Goal: Information Seeking & Learning: Learn about a topic

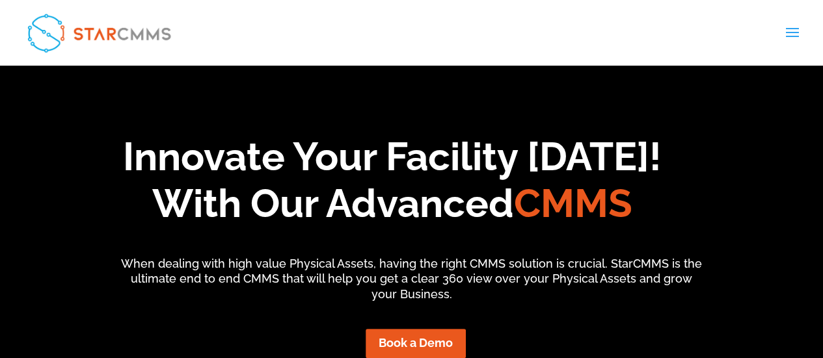
drag, startPoint x: 826, startPoint y: 23, endPoint x: 815, endPoint y: 19, distance: 12.0
click at [774, 31] on div "Features Streamline your workflows Preventive Maintenance Assets Management Tea…" at bounding box center [412, 33] width 782 height 66
click at [794, 32] on span at bounding box center [791, 41] width 21 height 36
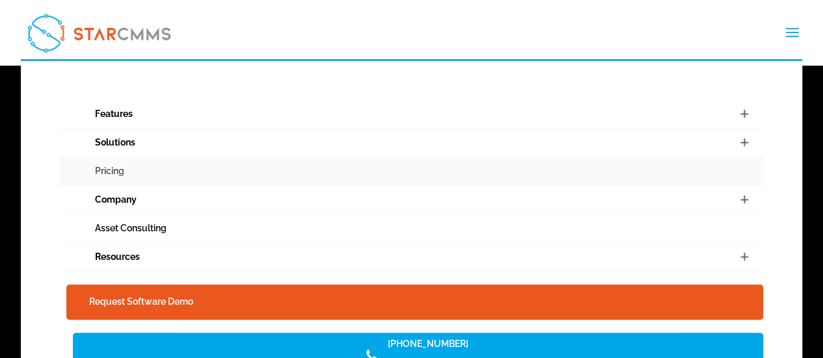
click at [106, 170] on link "Pricing" at bounding box center [412, 171] width 704 height 29
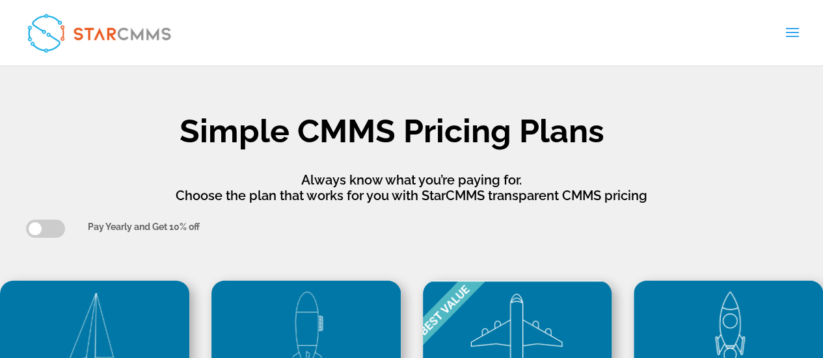
click at [789, 29] on span at bounding box center [791, 41] width 21 height 36
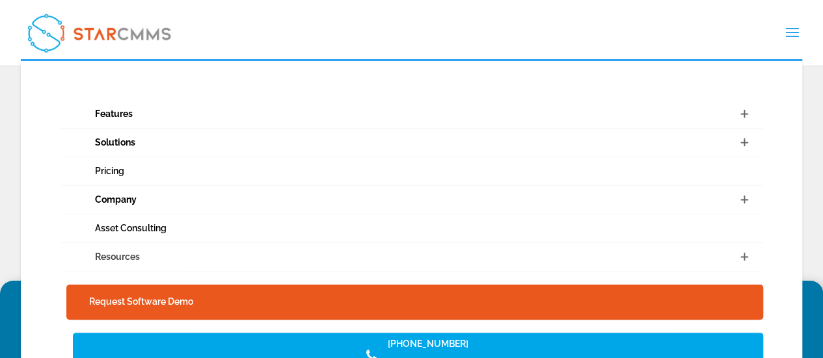
click at [112, 251] on link "Resources" at bounding box center [412, 257] width 704 height 29
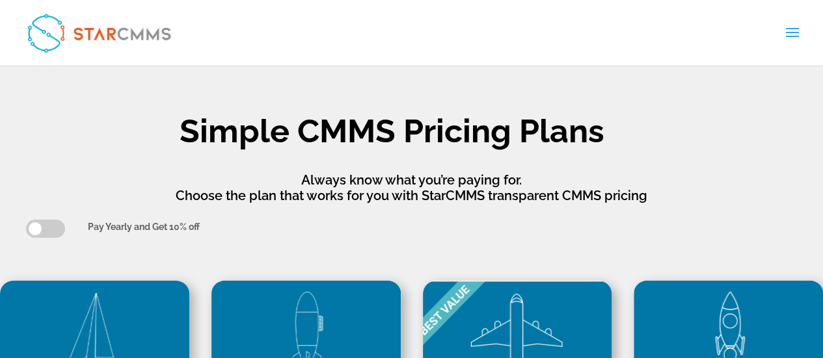
click at [785, 26] on span at bounding box center [791, 41] width 21 height 36
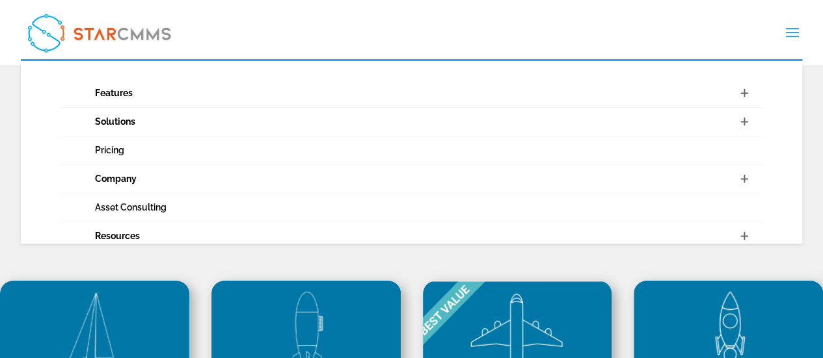
click at [785, 26] on span at bounding box center [791, 41] width 21 height 36
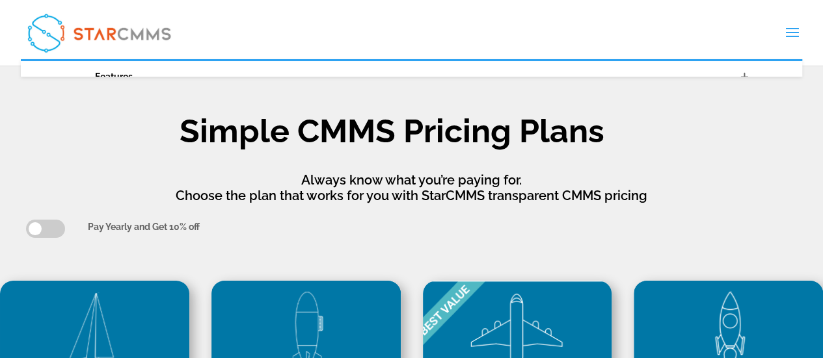
click at [785, 26] on span at bounding box center [791, 41] width 21 height 36
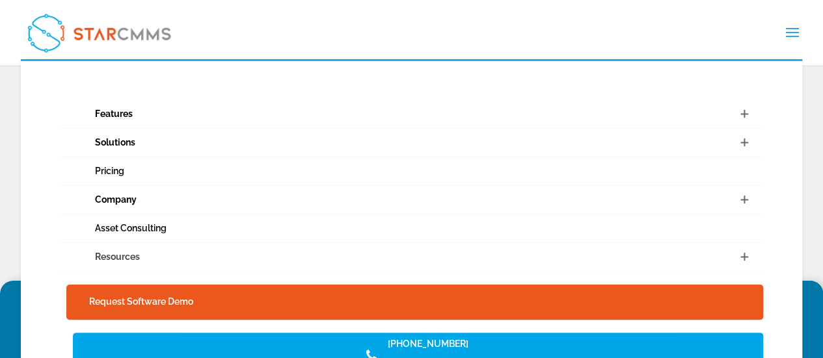
click at [117, 253] on link "Resources" at bounding box center [412, 257] width 704 height 29
